Goal: Transaction & Acquisition: Purchase product/service

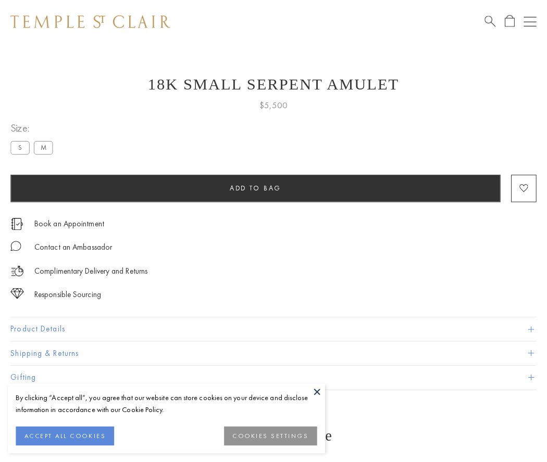
scroll to position [26, 0]
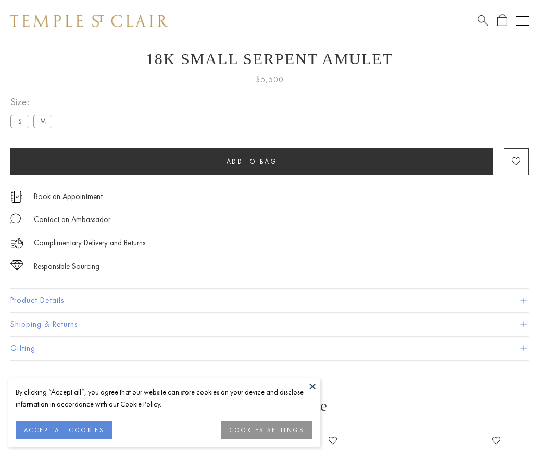
click at [252, 161] on span "Add to bag" at bounding box center [252, 161] width 51 height 9
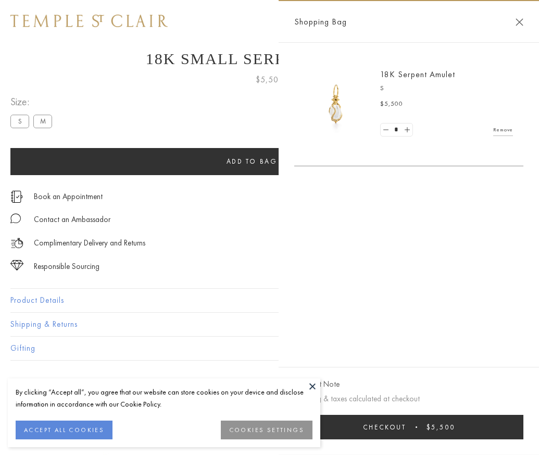
click at [443, 434] on button "Checkout $5,500" at bounding box center [408, 426] width 229 height 24
